Goal: Check status

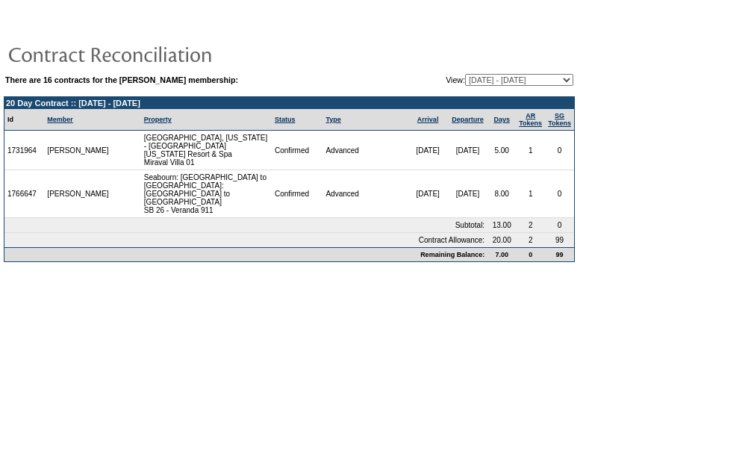
click at [514, 82] on select "[DATE] - [DATE] [DATE] - [DATE] [DATE] - [DATE] [DATE] - [DATE] [DATE] - [DATE]…" at bounding box center [519, 80] width 108 height 12
select select "116178"
click at [465, 75] on select "[DATE] - [DATE] [DATE] - [DATE] [DATE] - [DATE] [DATE] - [DATE] [DATE] - [DATE]…" at bounding box center [519, 80] width 108 height 12
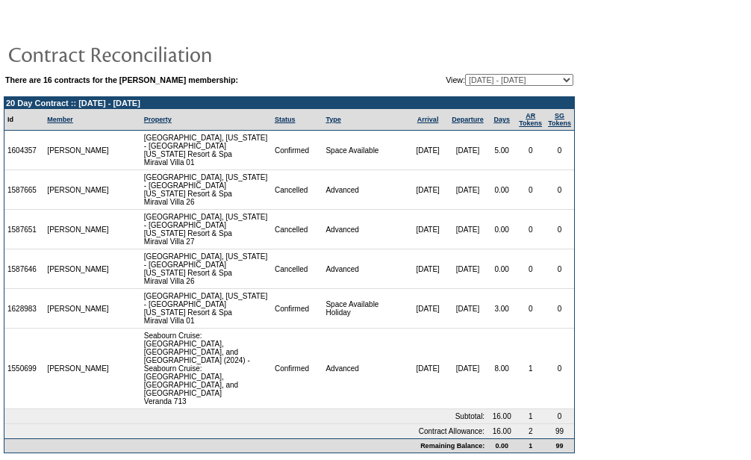
click at [511, 79] on select "[DATE] - [DATE] [DATE] - [DATE] [DATE] - [DATE] [DATE] - [DATE] [DATE] - [DATE]…" at bounding box center [519, 80] width 108 height 12
select select "121052"
click at [465, 75] on select "[DATE] - [DATE] [DATE] - [DATE] [DATE] - [DATE] [DATE] - [DATE] [DATE] - [DATE]…" at bounding box center [519, 80] width 108 height 12
